Goal: Obtain resource: Obtain resource

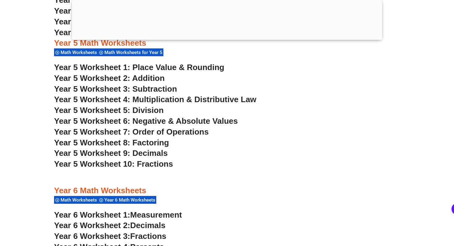
scroll to position [1202, 0]
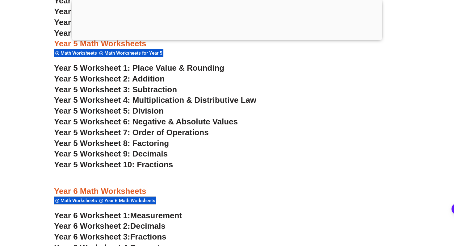
click at [158, 131] on span "Year 5 Worksheet 7: Order of Operations" at bounding box center [131, 132] width 155 height 9
click at [153, 98] on span "Year 5 Worksheet 4: Multiplication & Distributive Law" at bounding box center [155, 99] width 202 height 9
click at [166, 165] on span "Year 5 Worksheet 10: Fractions" at bounding box center [113, 164] width 119 height 9
click at [171, 134] on span "Year 5 Worksheet 7: Order of Operations" at bounding box center [131, 132] width 155 height 9
click at [124, 155] on span "Year 5 Worksheet 9: Decimals" at bounding box center [111, 153] width 114 height 9
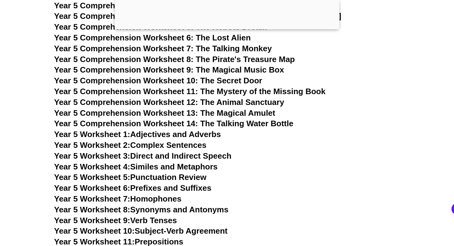
scroll to position [3006, 0]
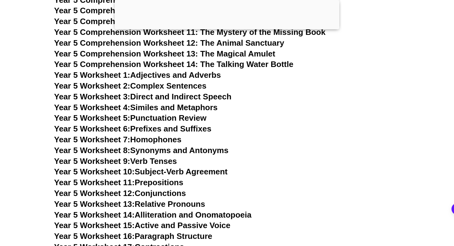
click at [192, 215] on link "Year 5 Worksheet 14: Alliteration and Onomatopoeia" at bounding box center [152, 214] width 197 height 9
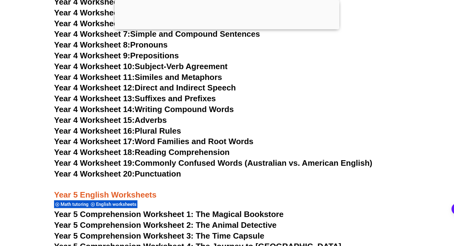
scroll to position [2755, 0]
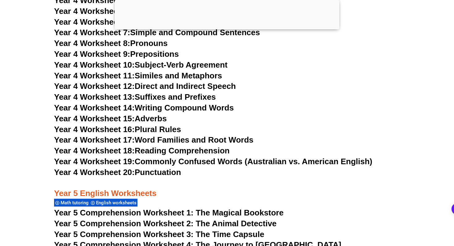
click at [159, 170] on link "Year 4 Worksheet 20: Punctuation" at bounding box center [117, 172] width 127 height 9
